Goal: Information Seeking & Learning: Understand process/instructions

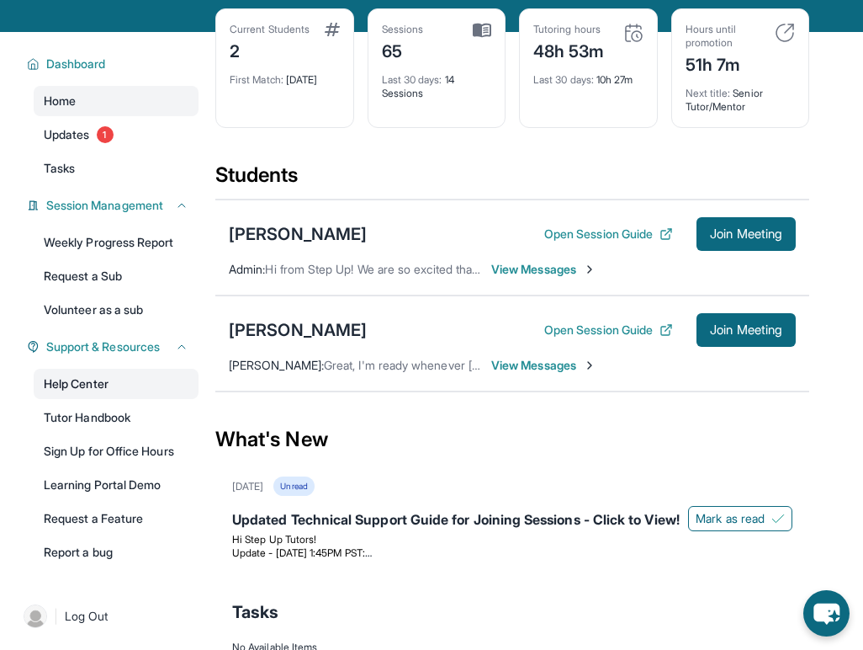
scroll to position [87, 0]
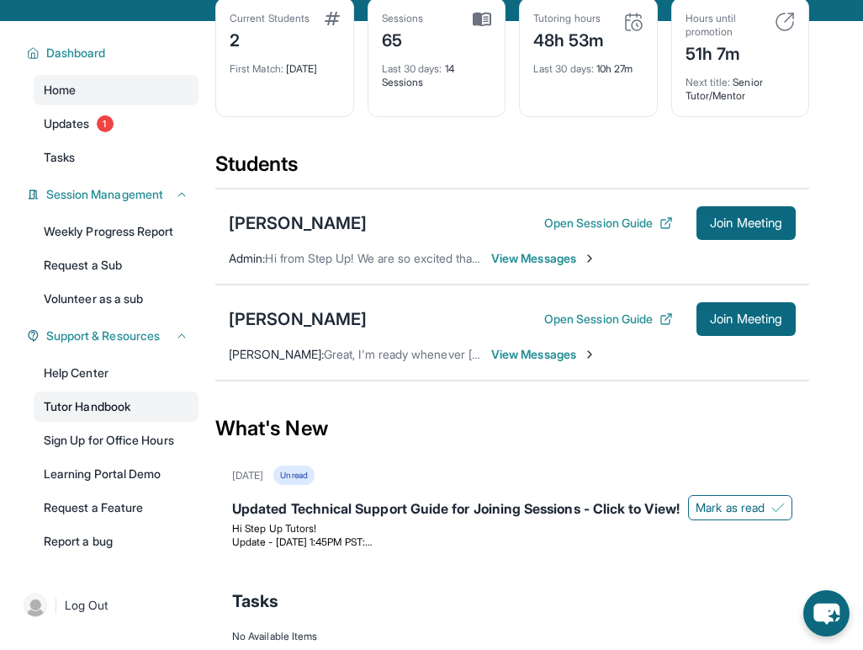
click at [146, 407] on link "Tutor Handbook" at bounding box center [116, 406] width 165 height 30
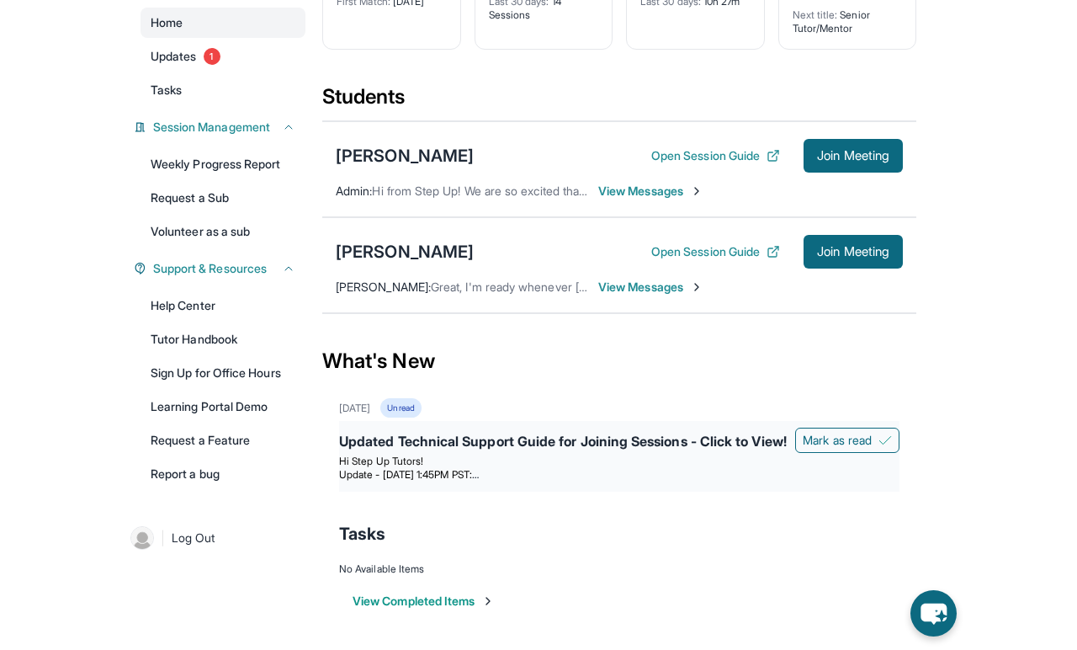
scroll to position [0, 0]
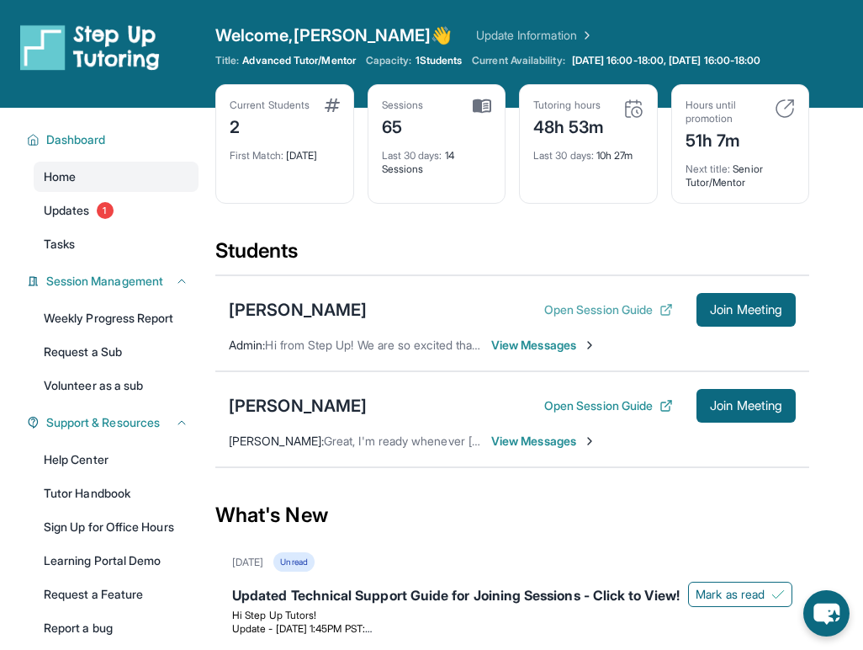
click at [595, 309] on button "Open Session Guide" at bounding box center [608, 309] width 129 height 17
click at [621, 408] on button "Open Session Guide" at bounding box center [608, 405] width 129 height 17
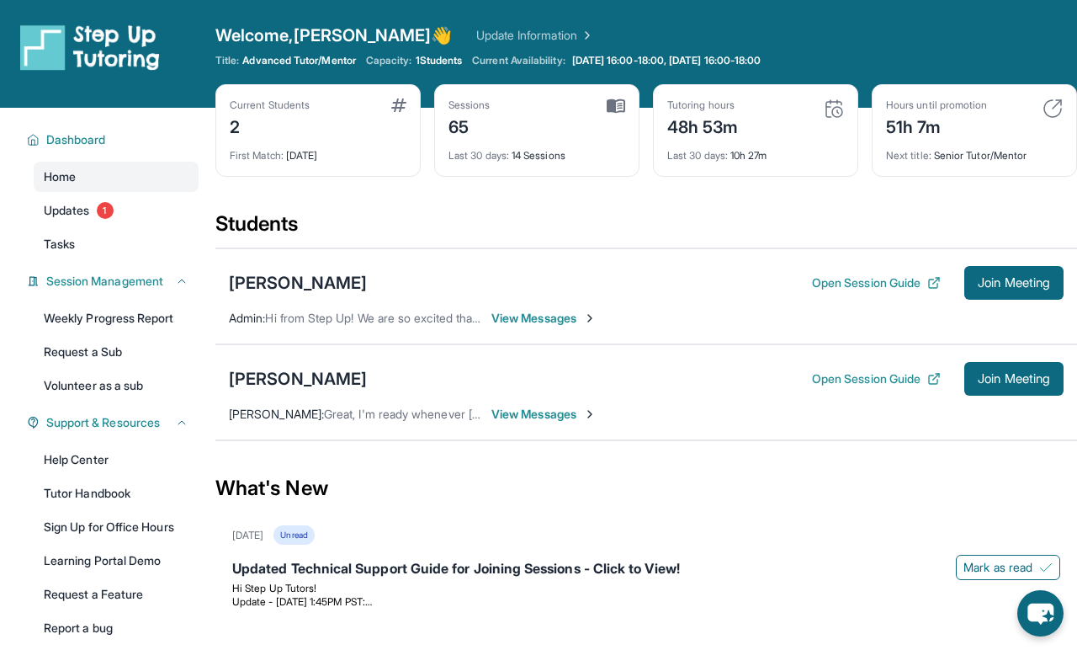
click at [565, 416] on span "View Messages" at bounding box center [543, 414] width 105 height 17
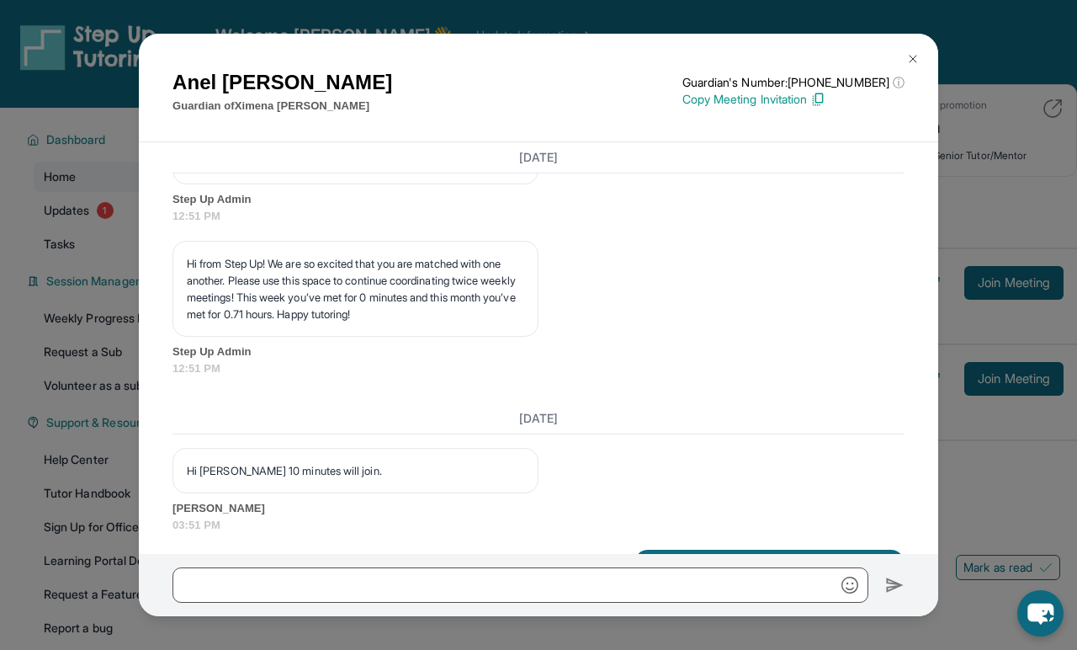
scroll to position [6178, 0]
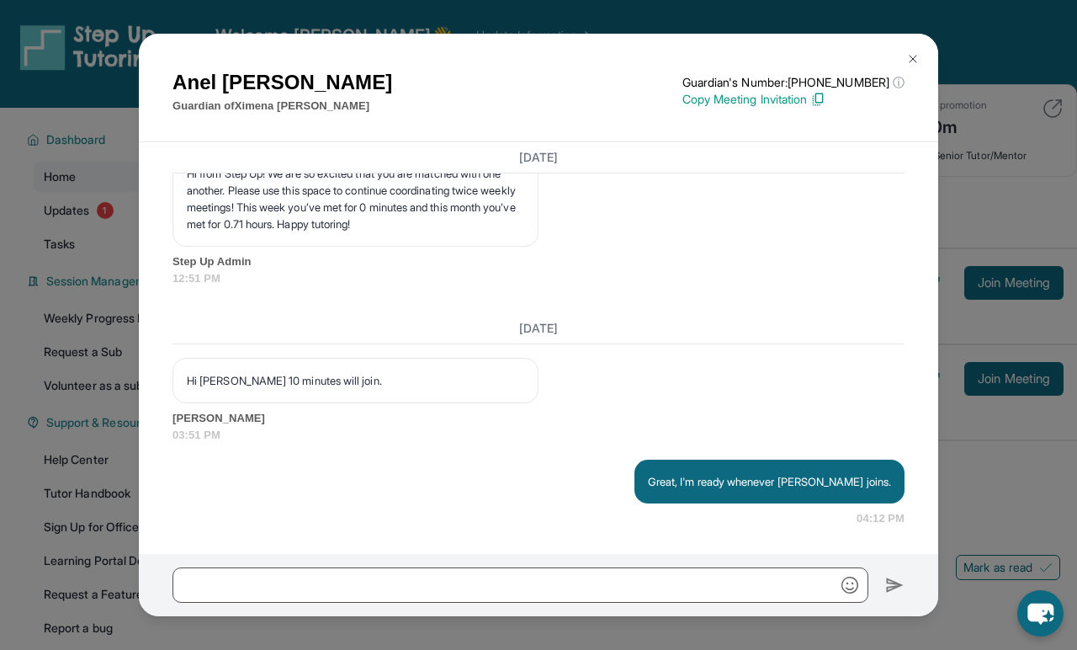
click at [875, 55] on img at bounding box center [912, 58] width 13 height 13
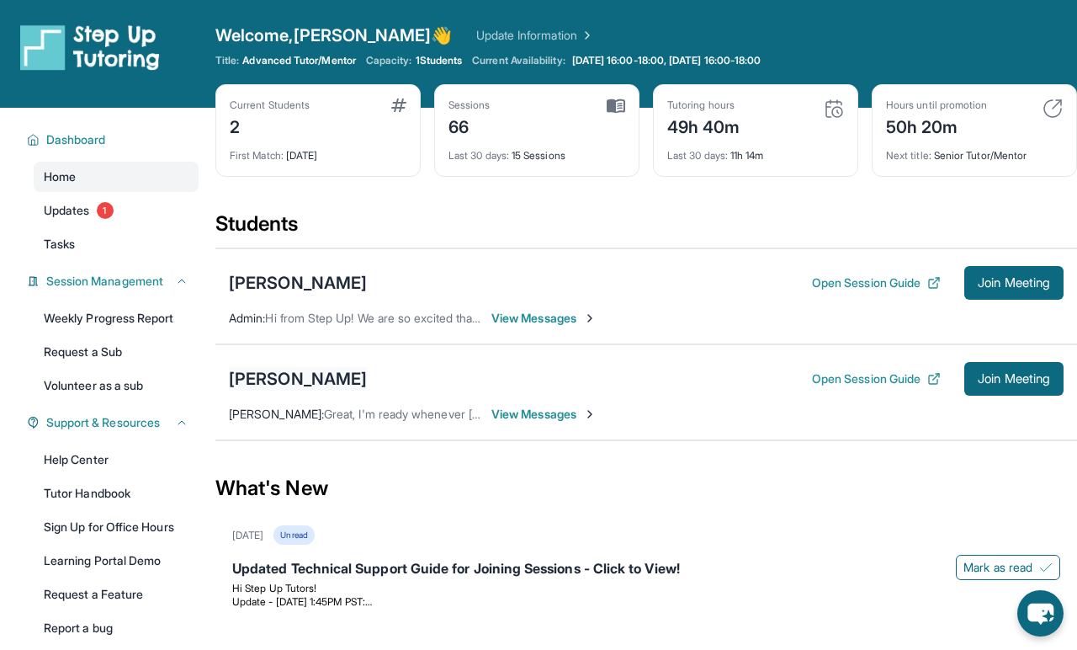
click at [316, 376] on div "[PERSON_NAME]" at bounding box center [298, 379] width 138 height 24
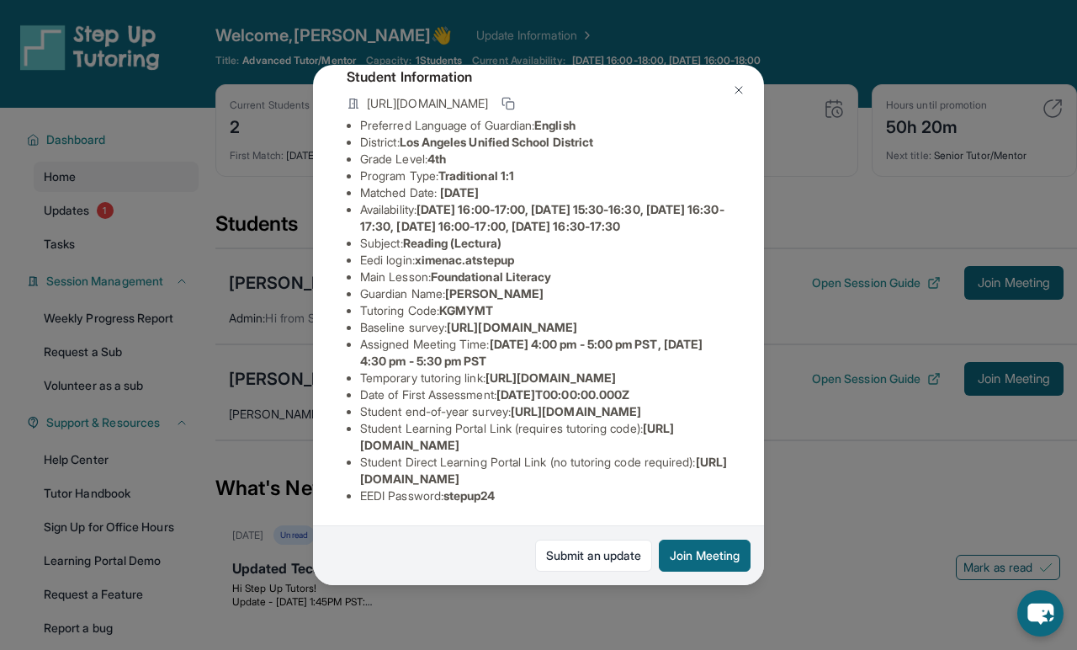
scroll to position [0, 0]
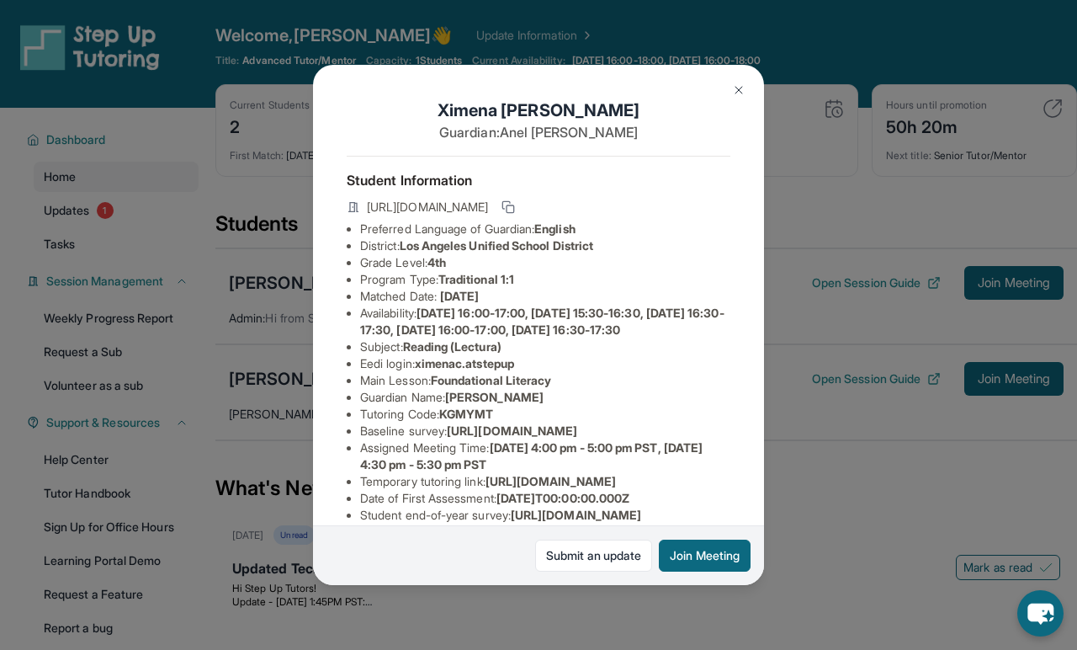
click at [736, 90] on img at bounding box center [738, 89] width 13 height 13
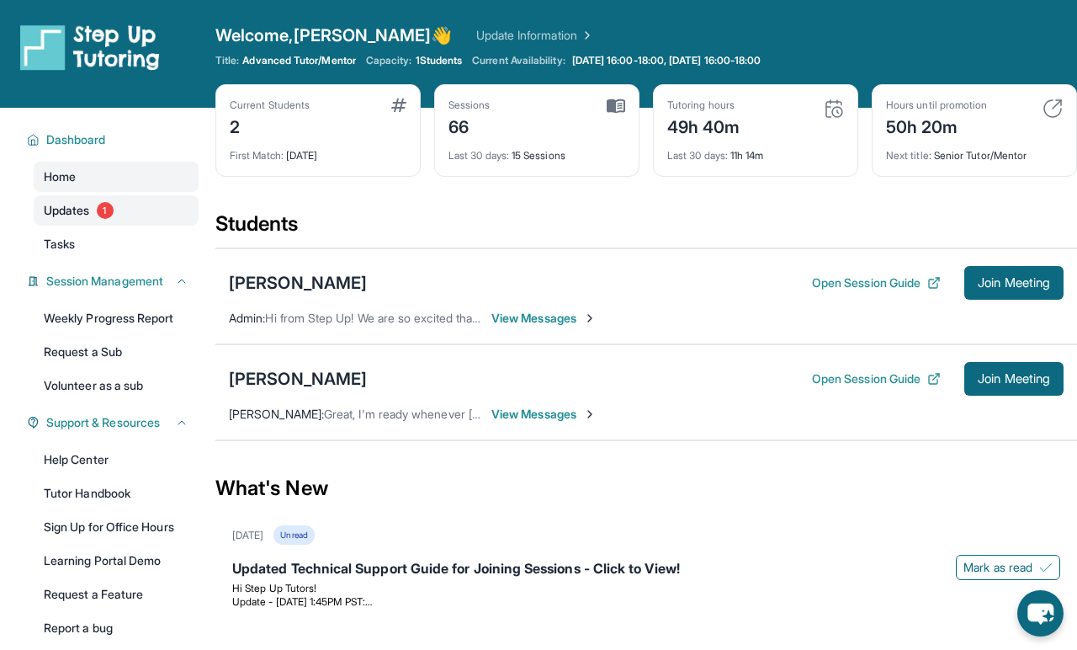
click at [82, 212] on span "Updates" at bounding box center [67, 210] width 46 height 17
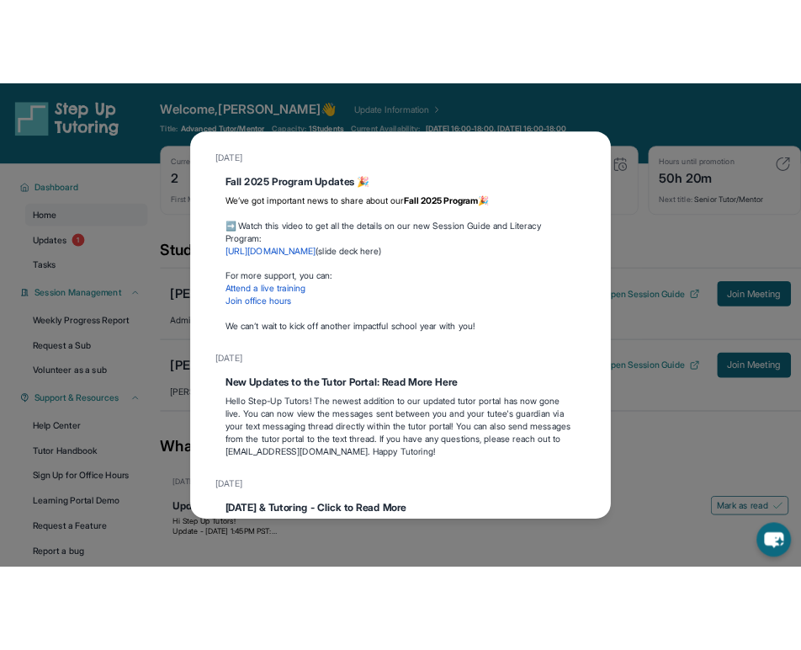
scroll to position [120, 0]
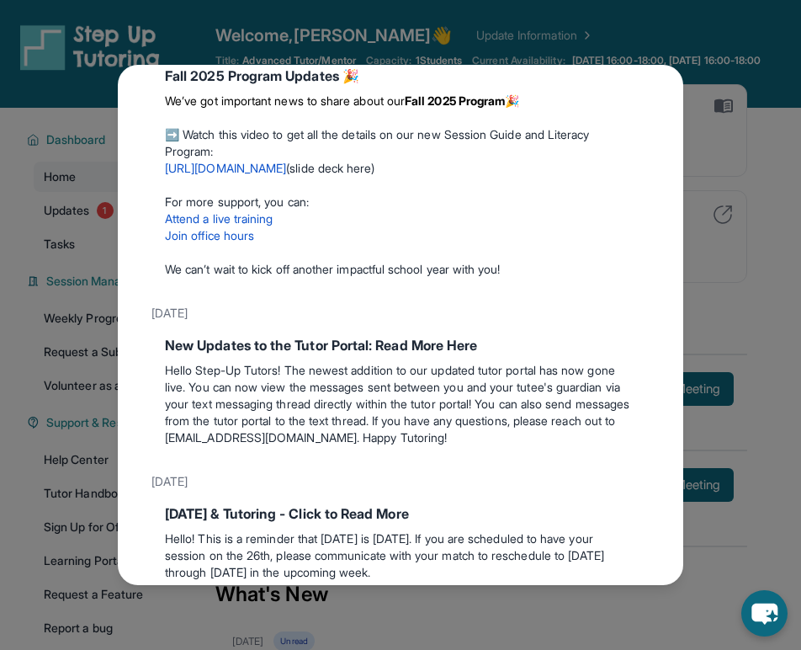
click at [778, 104] on div "Updates September 12th Fall 2025 Program Updates 🎉 We’ve got important news to …" at bounding box center [400, 325] width 801 height 650
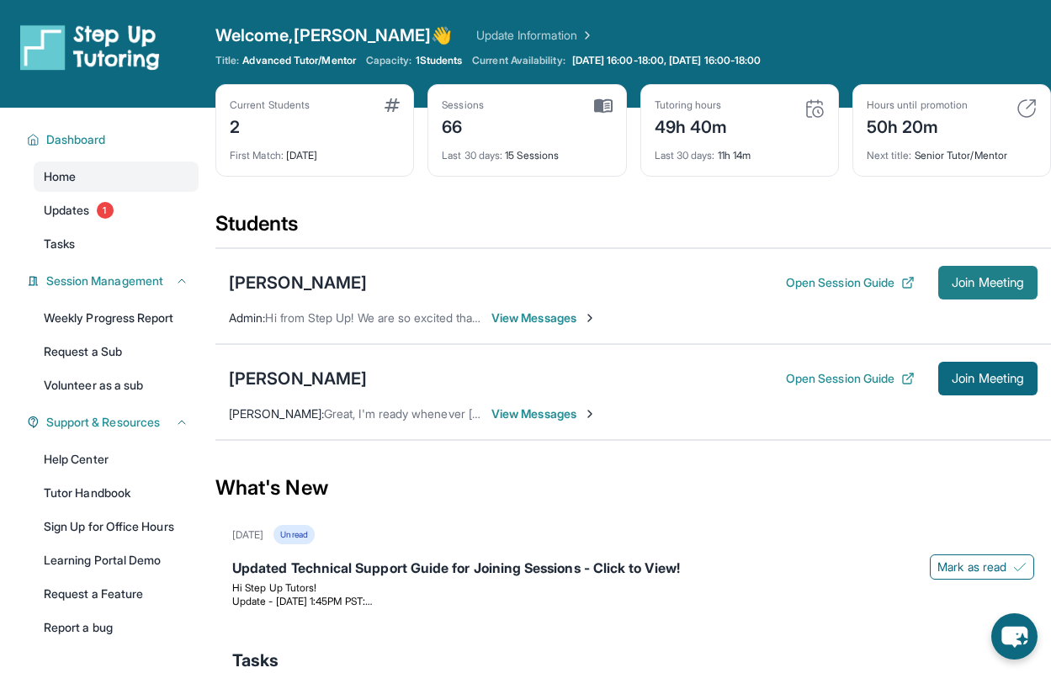
click at [960, 287] on span "Join Meeting" at bounding box center [988, 283] width 72 height 10
